Goal: Transaction & Acquisition: Purchase product/service

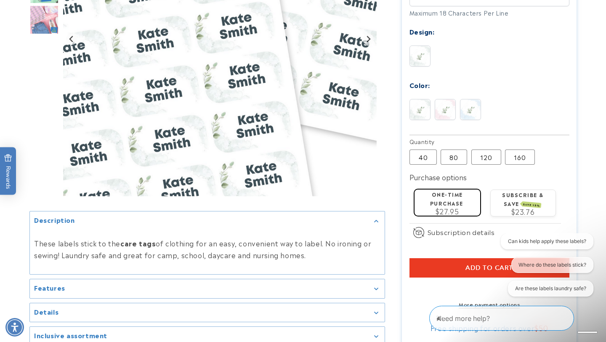
scroll to position [447, 0]
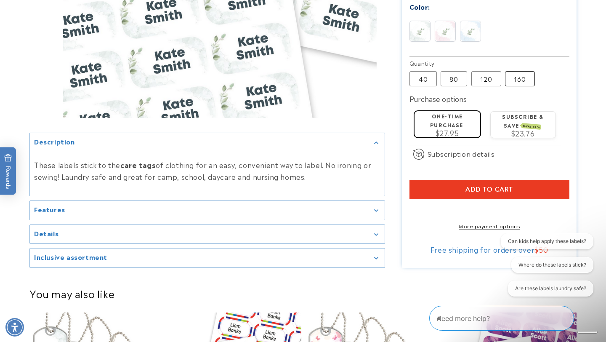
click at [516, 71] on label "160 Variant sold out or unavailable" at bounding box center [520, 78] width 30 height 15
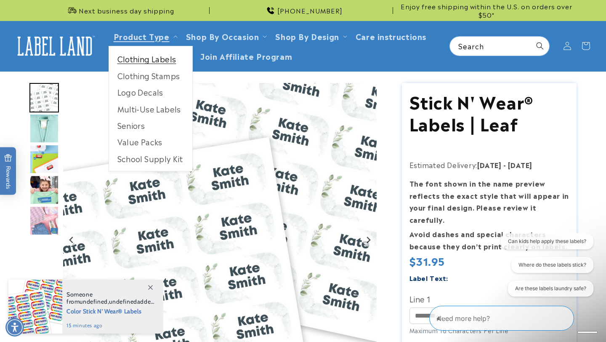
click at [139, 58] on link "Clothing Labels" at bounding box center [150, 59] width 83 height 16
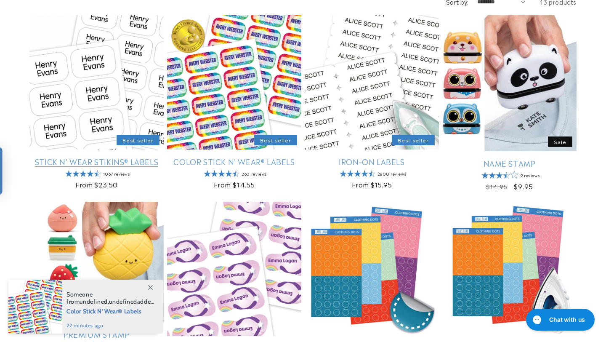
click at [121, 164] on link "Stick N' Wear Stikins® Labels" at bounding box center [96, 162] width 134 height 10
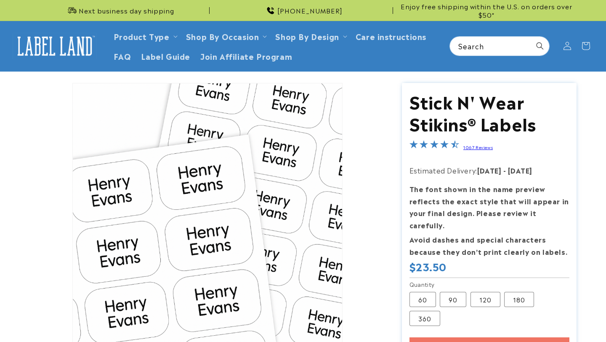
scroll to position [17, 0]
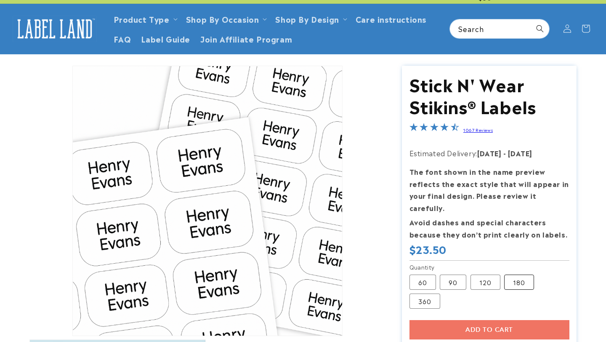
click at [515, 274] on label "180 Variant sold out or unavailable" at bounding box center [519, 281] width 30 height 15
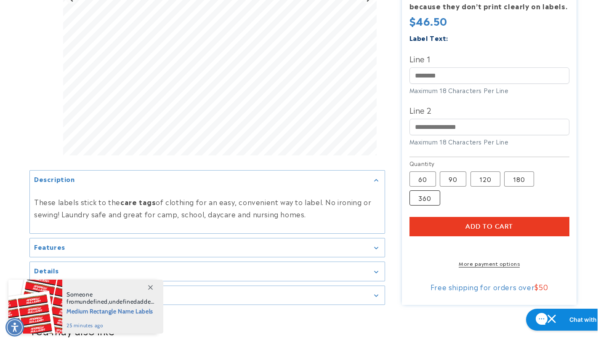
scroll to position [252, 0]
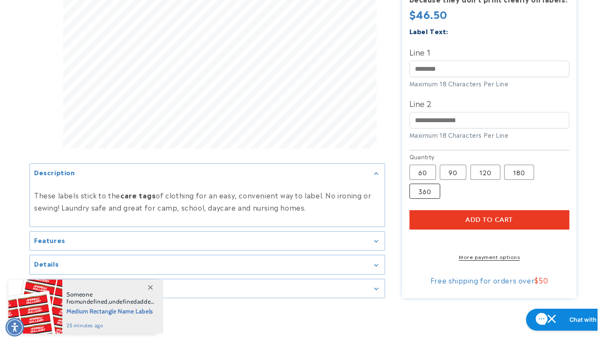
click at [428, 184] on label "360 Variant sold out or unavailable" at bounding box center [425, 191] width 31 height 15
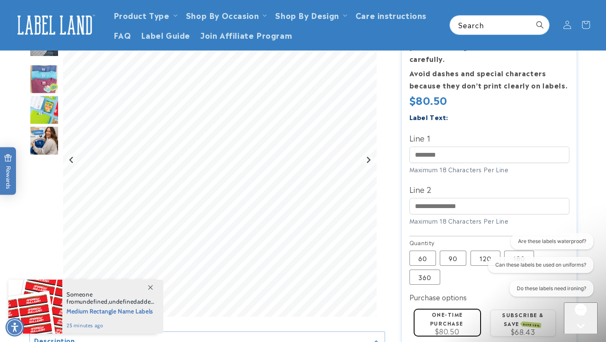
click at [510, 252] on div "Are these labels waterproof? Can these labels be used on uniforms? Do these lab…" at bounding box center [538, 266] width 109 height 66
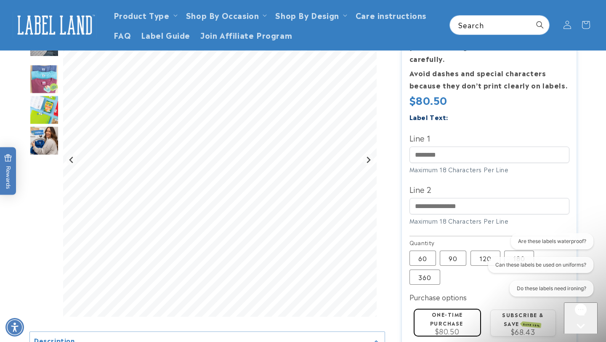
click at [512, 249] on div "Are these labels waterproof? Can these labels be used on uniforms? Do these lab…" at bounding box center [538, 266] width 109 height 66
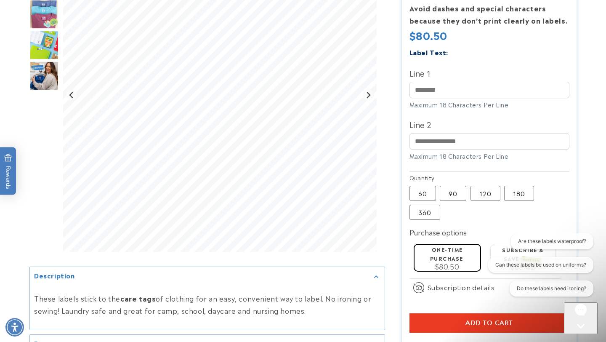
scroll to position [246, 0]
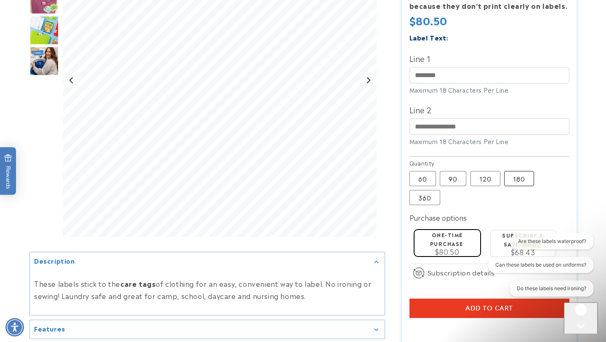
click at [519, 171] on label "180 Variant sold out or unavailable" at bounding box center [519, 178] width 30 height 15
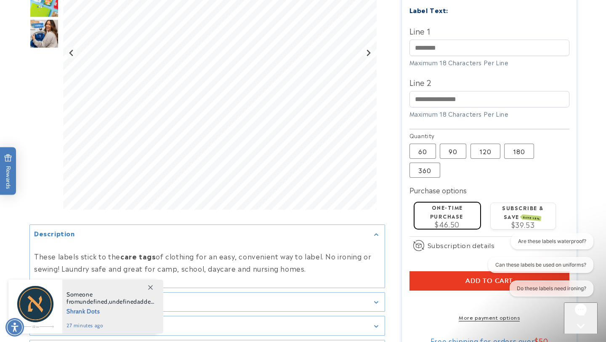
scroll to position [274, 0]
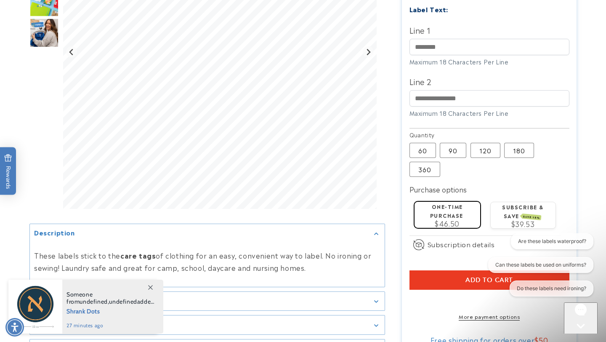
click at [426, 205] on div "One-time purchase $46.50" at bounding box center [447, 214] width 59 height 25
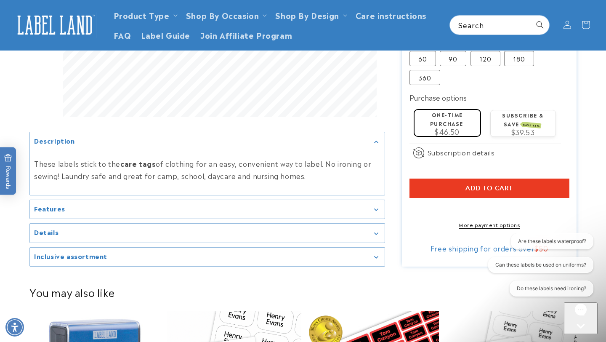
scroll to position [367, 0]
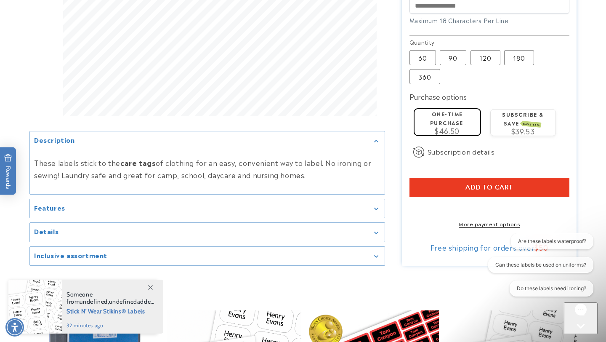
click at [466, 184] on span "Add to cart" at bounding box center [489, 188] width 48 height 8
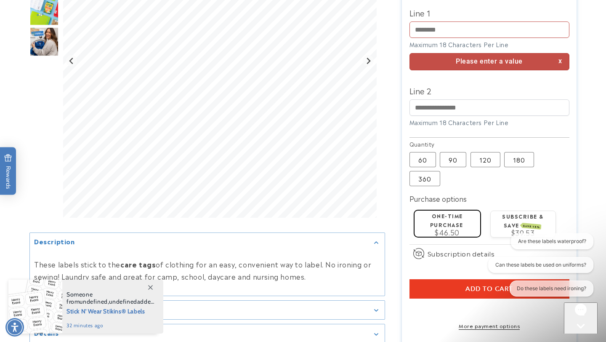
scroll to position [362, 0]
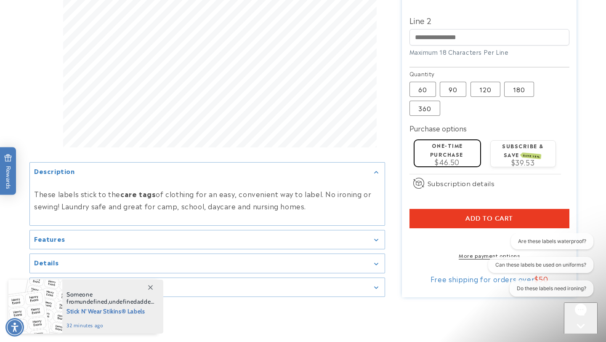
click at [446, 209] on button "Add to cart" at bounding box center [490, 218] width 160 height 19
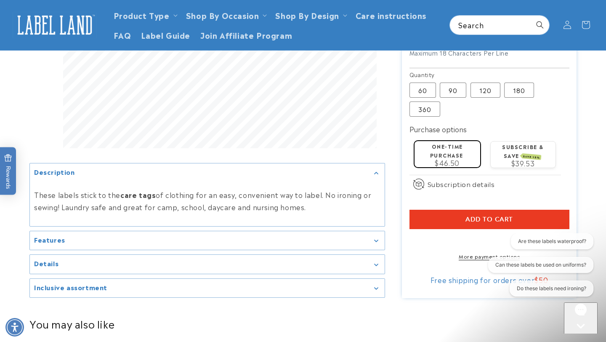
scroll to position [351, 0]
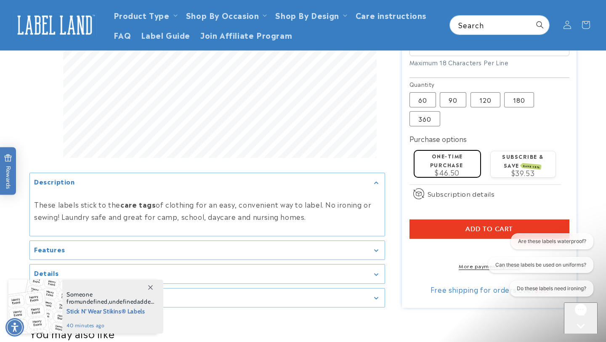
click at [486, 225] on span "Add to cart" at bounding box center [489, 229] width 48 height 8
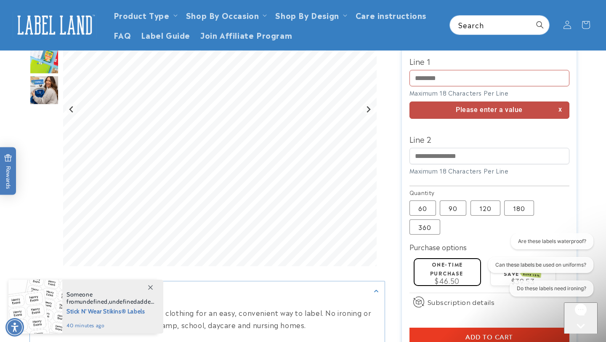
click at [441, 263] on label "One-time purchase" at bounding box center [446, 268] width 33 height 16
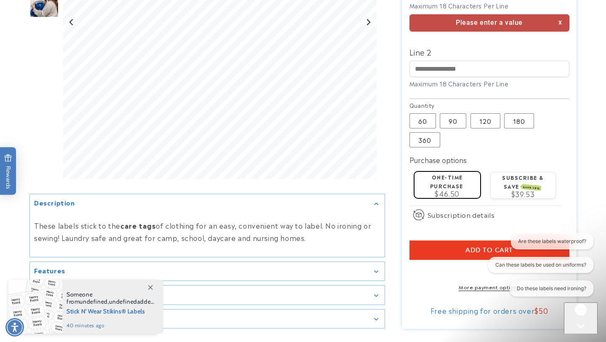
scroll to position [343, 0]
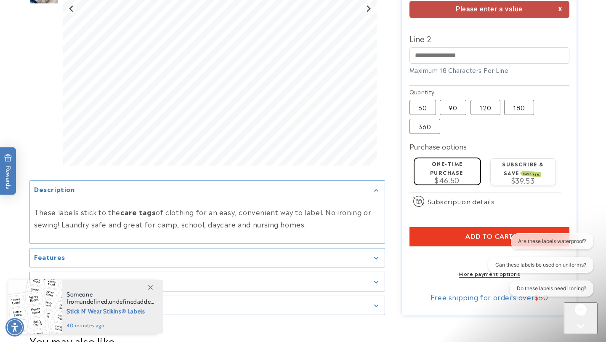
click at [444, 227] on button "Add to cart" at bounding box center [490, 236] width 160 height 19
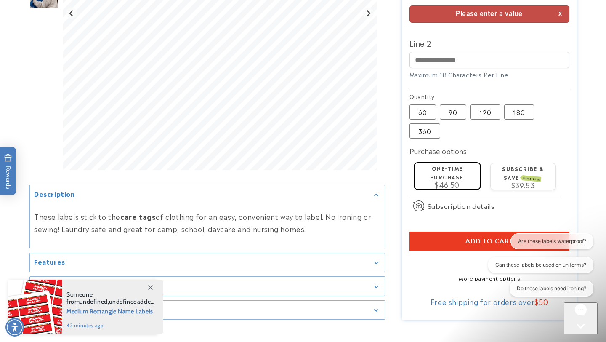
scroll to position [340, 0]
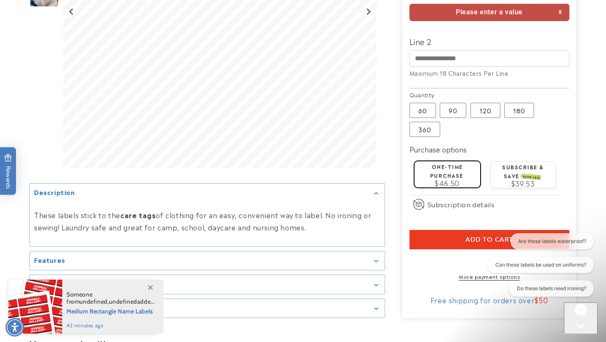
click at [443, 162] on label "One-time purchase" at bounding box center [446, 170] width 33 height 16
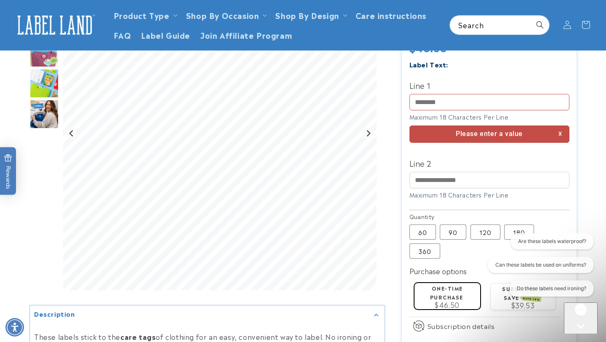
scroll to position [216, 0]
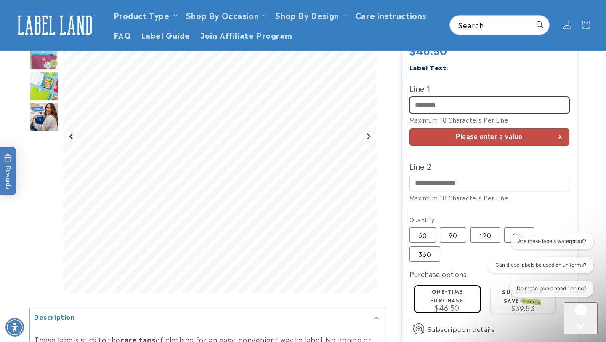
click at [470, 97] on input "Line 1" at bounding box center [490, 105] width 160 height 16
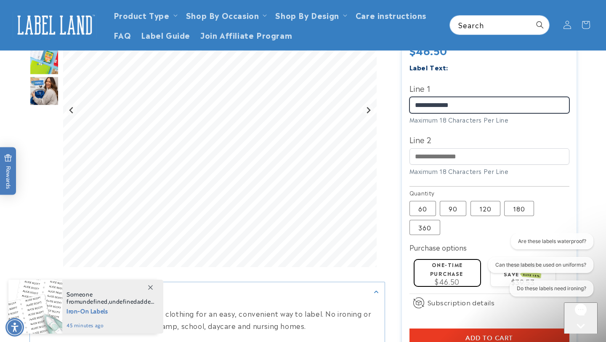
type input "**********"
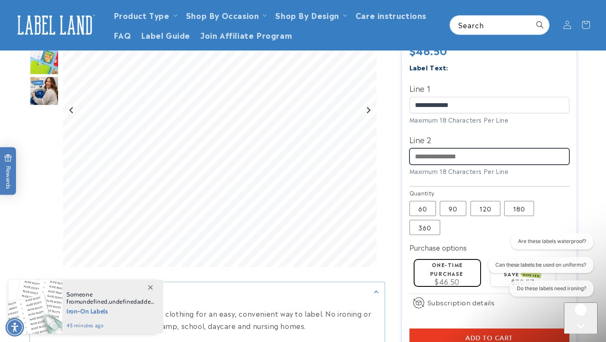
click at [440, 148] on input "Line 2" at bounding box center [490, 156] width 160 height 16
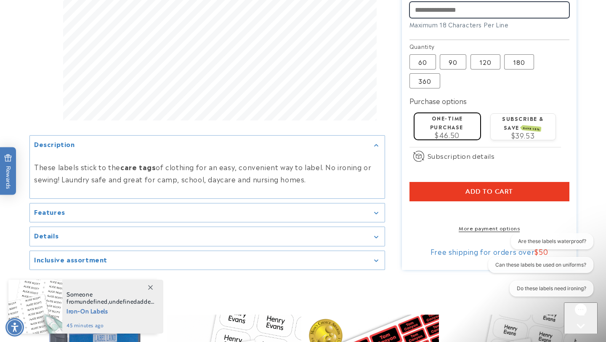
scroll to position [372, 0]
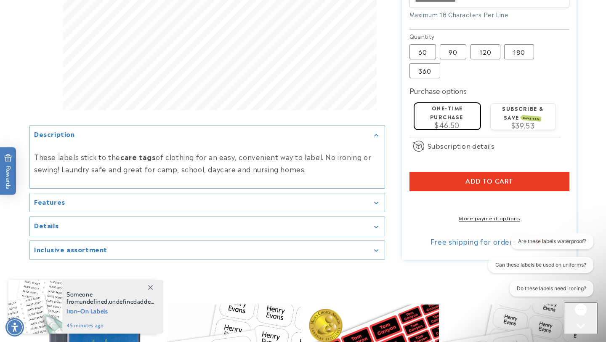
click at [480, 174] on button "Add to cart" at bounding box center [490, 181] width 160 height 19
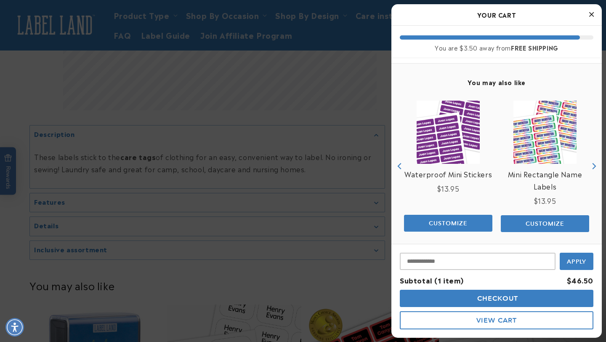
scroll to position [58, 0]
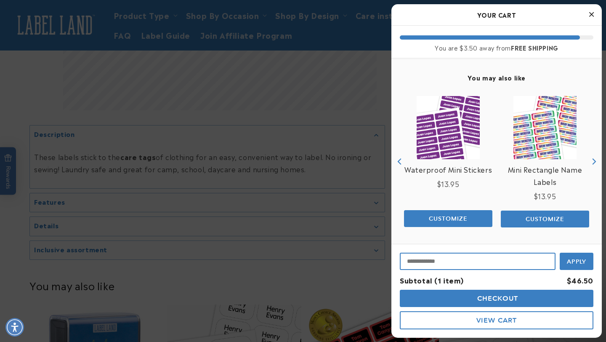
click at [445, 262] on input "Input Discount" at bounding box center [478, 261] width 156 height 17
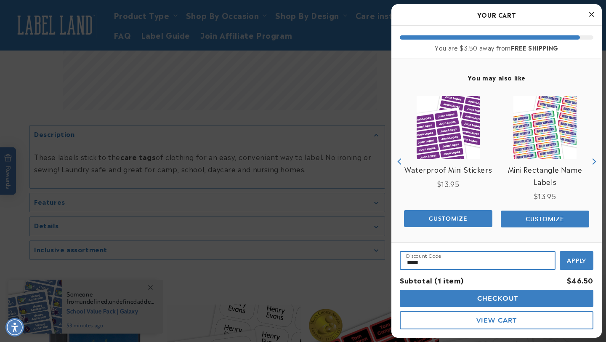
type input "*****"
click at [585, 258] on span "Apply" at bounding box center [577, 261] width 20 height 8
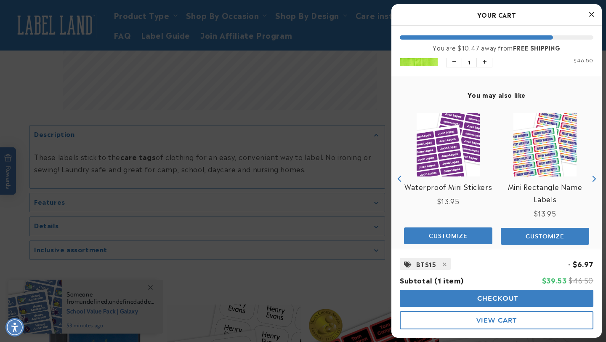
scroll to position [53, 0]
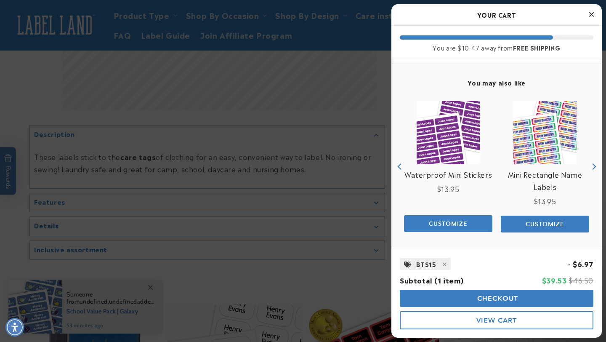
click at [492, 298] on span "Checkout" at bounding box center [496, 298] width 43 height 8
